Goal: Task Accomplishment & Management: Manage account settings

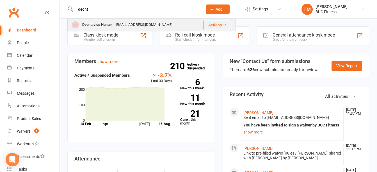
type input "deont"
click at [106, 24] on div "Deontavius Hunter" at bounding box center [97, 25] width 33 height 8
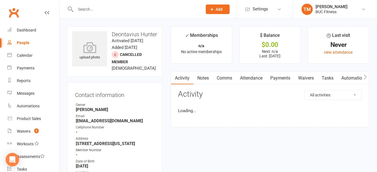
click at [284, 78] on link "Payments" at bounding box center [280, 78] width 28 height 13
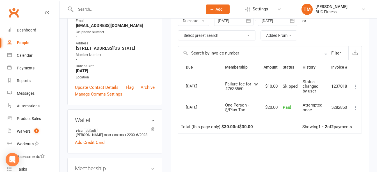
scroll to position [56, 0]
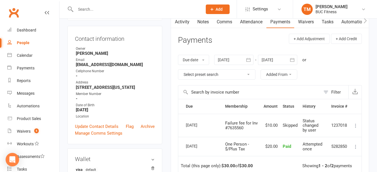
click at [251, 59] on icon "button" at bounding box center [249, 60] width 6 height 6
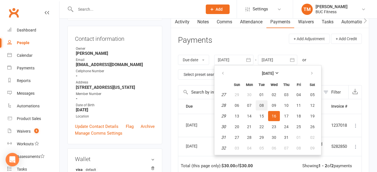
click at [263, 104] on span "08" at bounding box center [261, 105] width 4 height 4
type input "[DATE]"
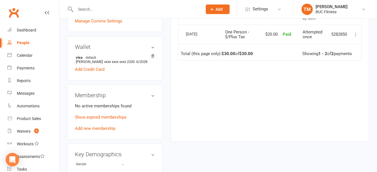
scroll to position [168, 0]
click at [26, 132] on div "Waivers" at bounding box center [24, 131] width 14 height 4
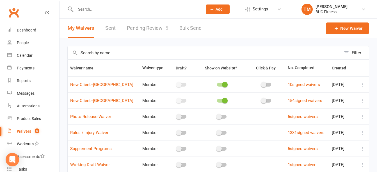
click at [140, 31] on link "Pending Review 5" at bounding box center [147, 28] width 41 height 19
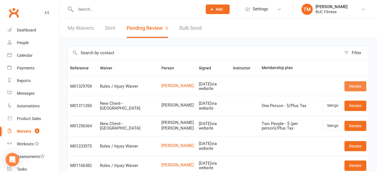
click at [357, 86] on link "Review" at bounding box center [355, 86] width 22 height 10
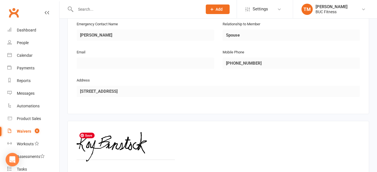
scroll to position [335, 0]
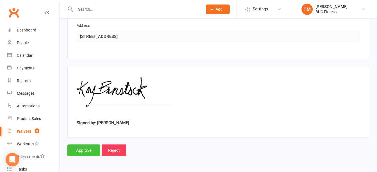
click at [83, 147] on input "Approve" at bounding box center [83, 150] width 33 height 12
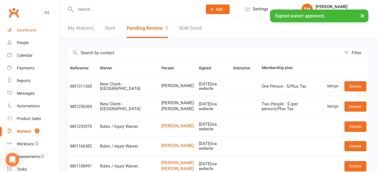
click at [22, 29] on div "Dashboard" at bounding box center [26, 30] width 19 height 4
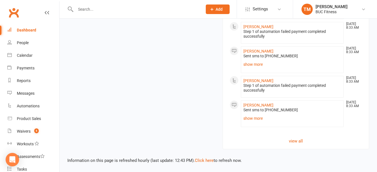
scroll to position [561, 0]
click at [300, 141] on link "view all" at bounding box center [296, 141] width 133 height 7
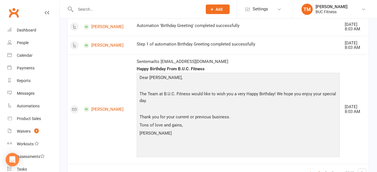
scroll to position [1009, 0]
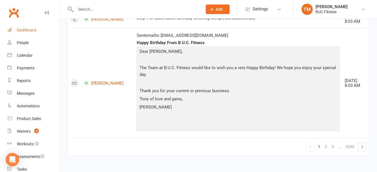
click at [24, 30] on div "Dashboard" at bounding box center [26, 30] width 19 height 4
